Goal: Information Seeking & Learning: Learn about a topic

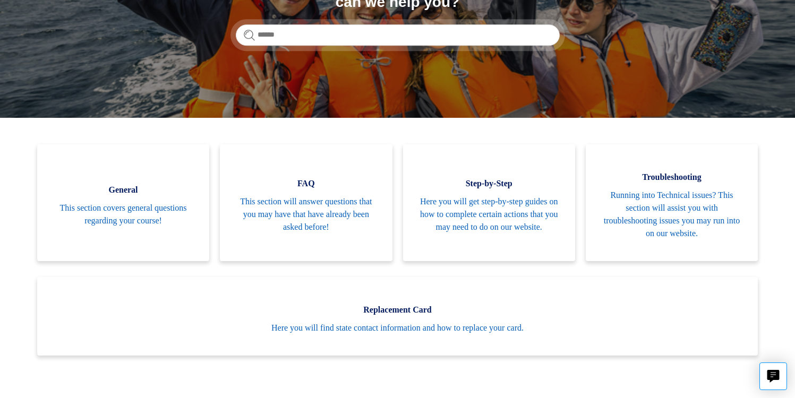
scroll to position [171, 0]
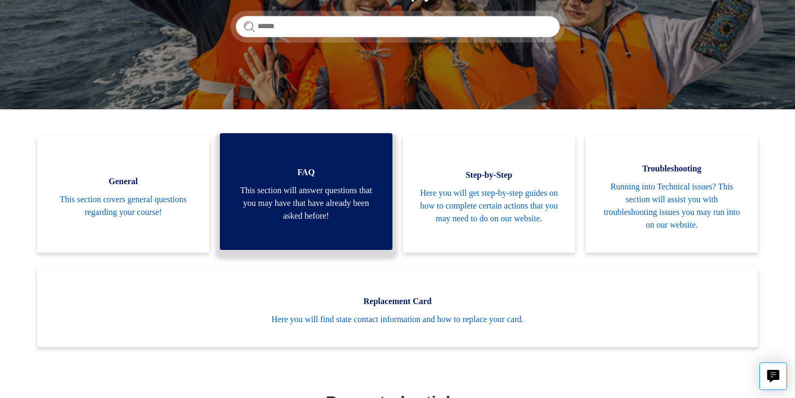
click at [267, 224] on link "FAQ This section will answer questions that you may have that have already been…" at bounding box center [306, 191] width 172 height 117
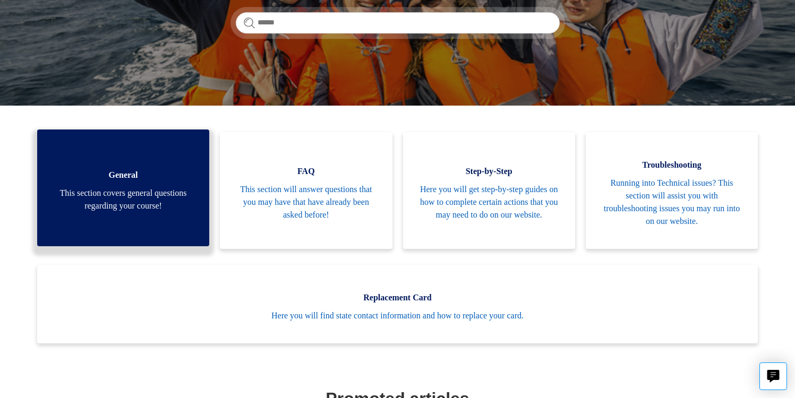
scroll to position [143, 0]
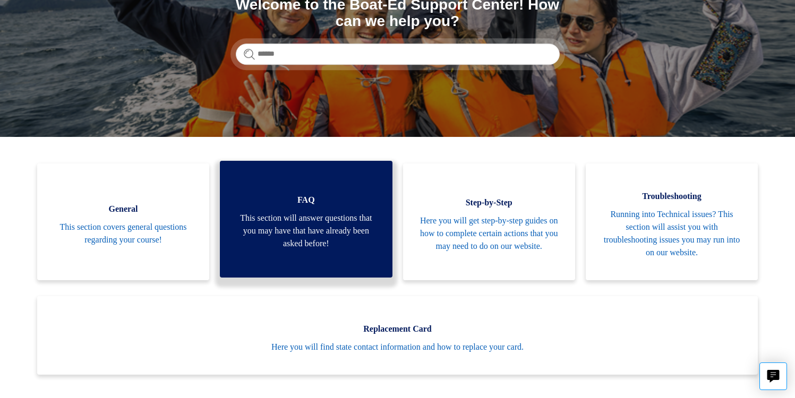
click at [318, 223] on span "This section will answer questions that you may have that have already been ask…" at bounding box center [306, 231] width 140 height 38
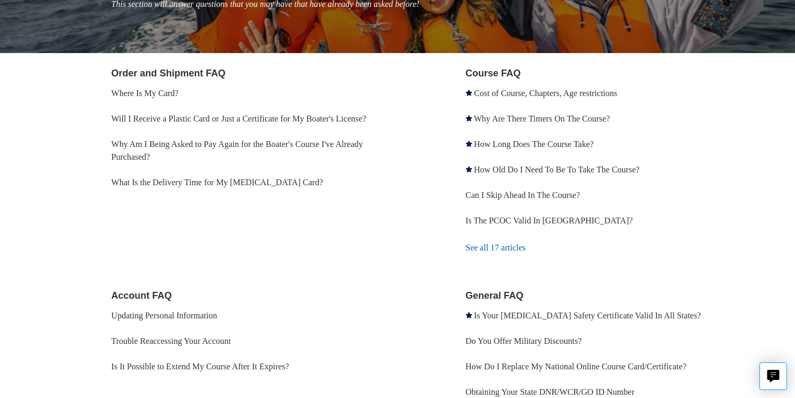
scroll to position [188, 0]
